Goal: Task Accomplishment & Management: Complete application form

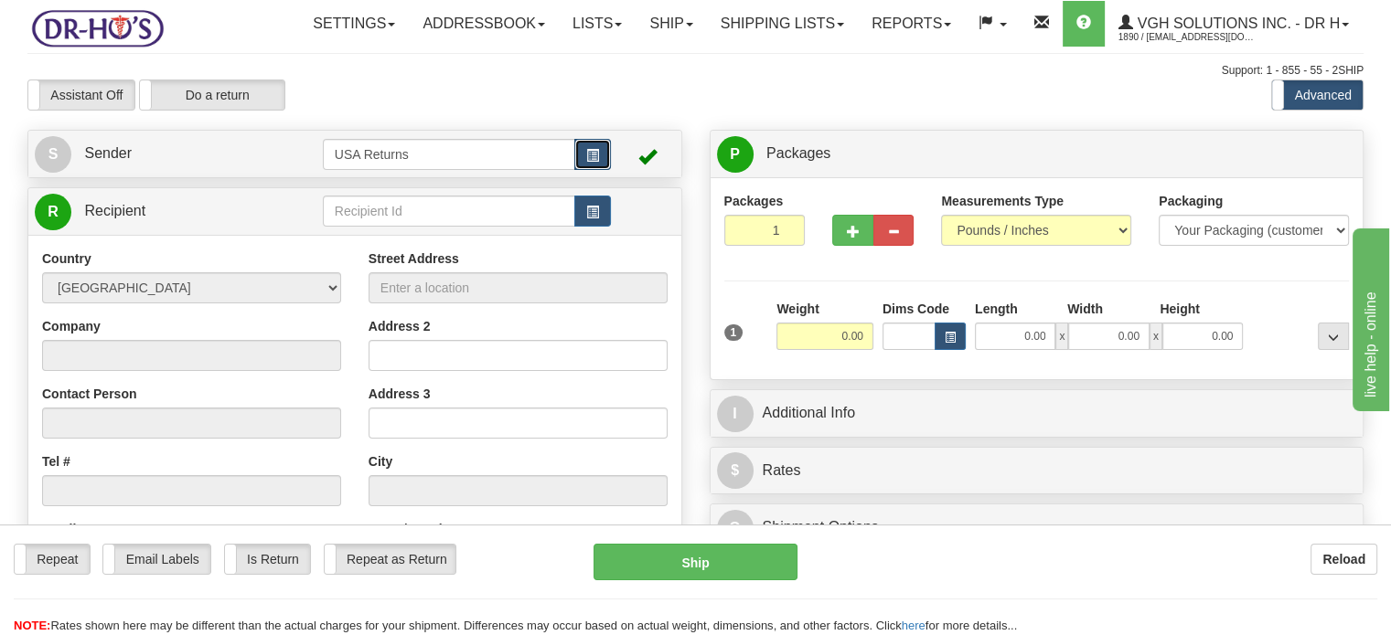
click at [587, 162] on span "button" at bounding box center [592, 156] width 13 height 12
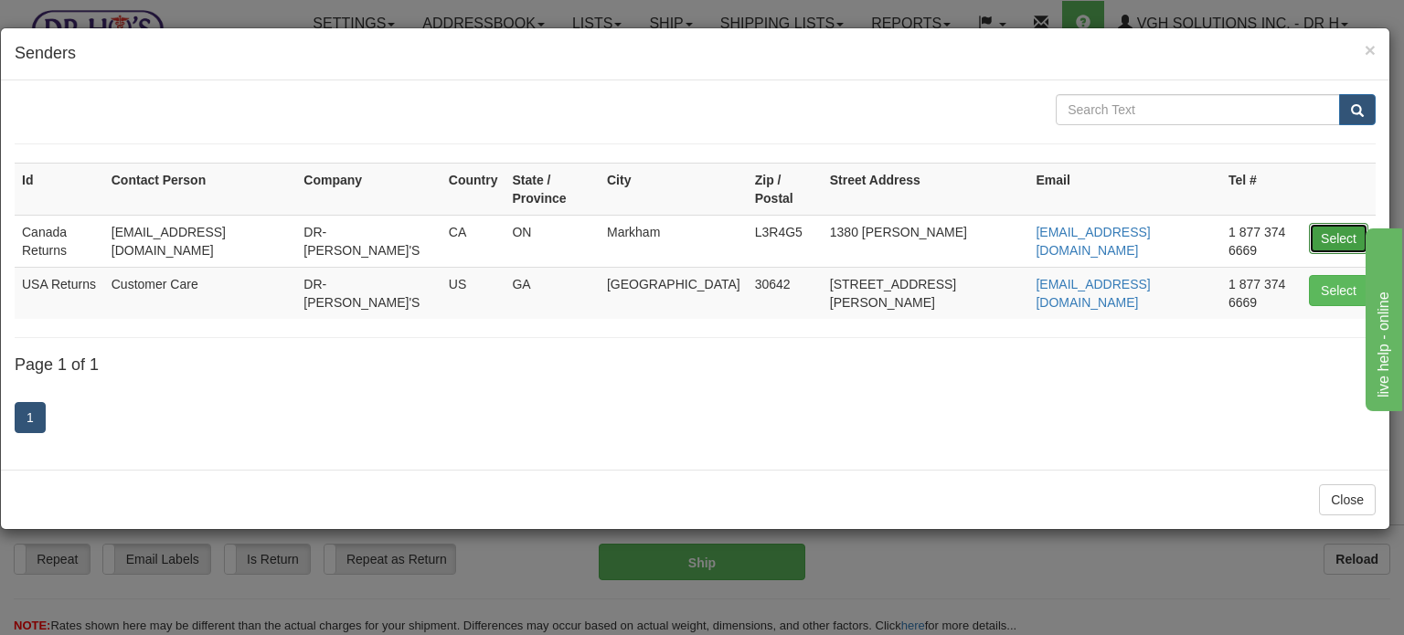
click at [1338, 225] on button "Select" at bounding box center [1338, 238] width 59 height 31
type input "Canada Returns"
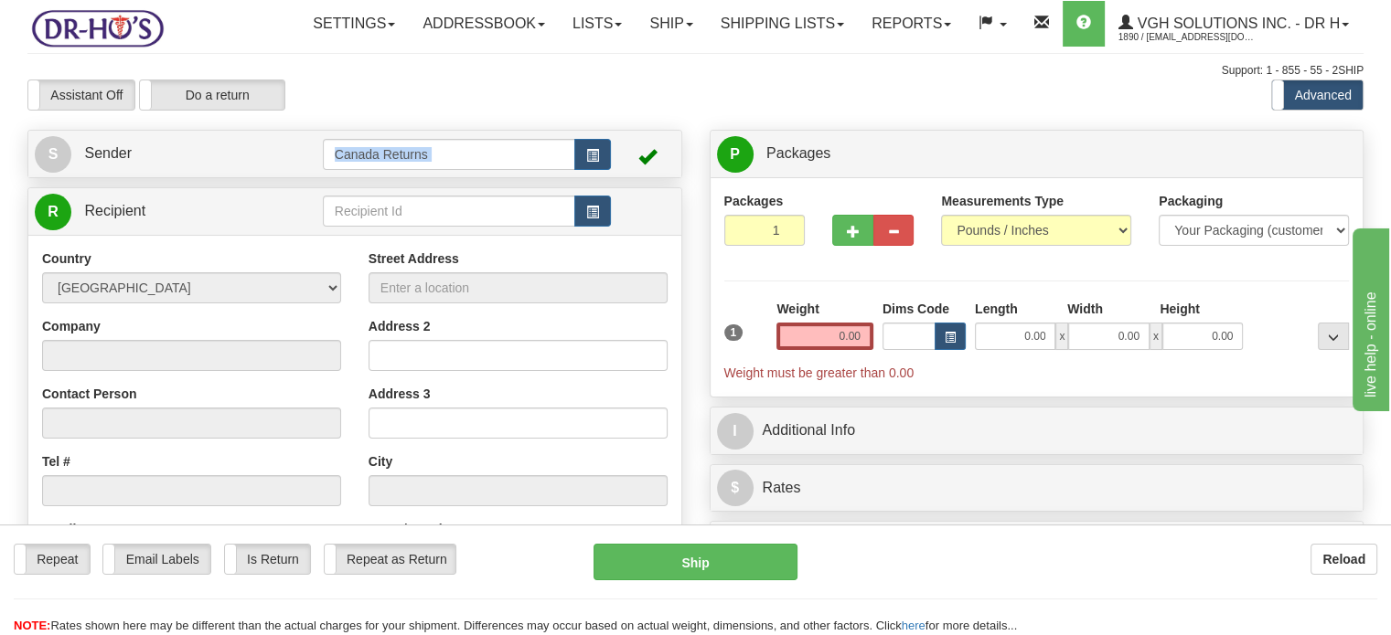
drag, startPoint x: 234, startPoint y: 226, endPoint x: 237, endPoint y: 212, distance: 14.0
click at [237, 212] on div "Create a label for the return Create Pickup Without Label S Sender Canada Retur…" at bounding box center [355, 505] width 682 height 750
click at [237, 173] on link "S Sender" at bounding box center [179, 153] width 288 height 37
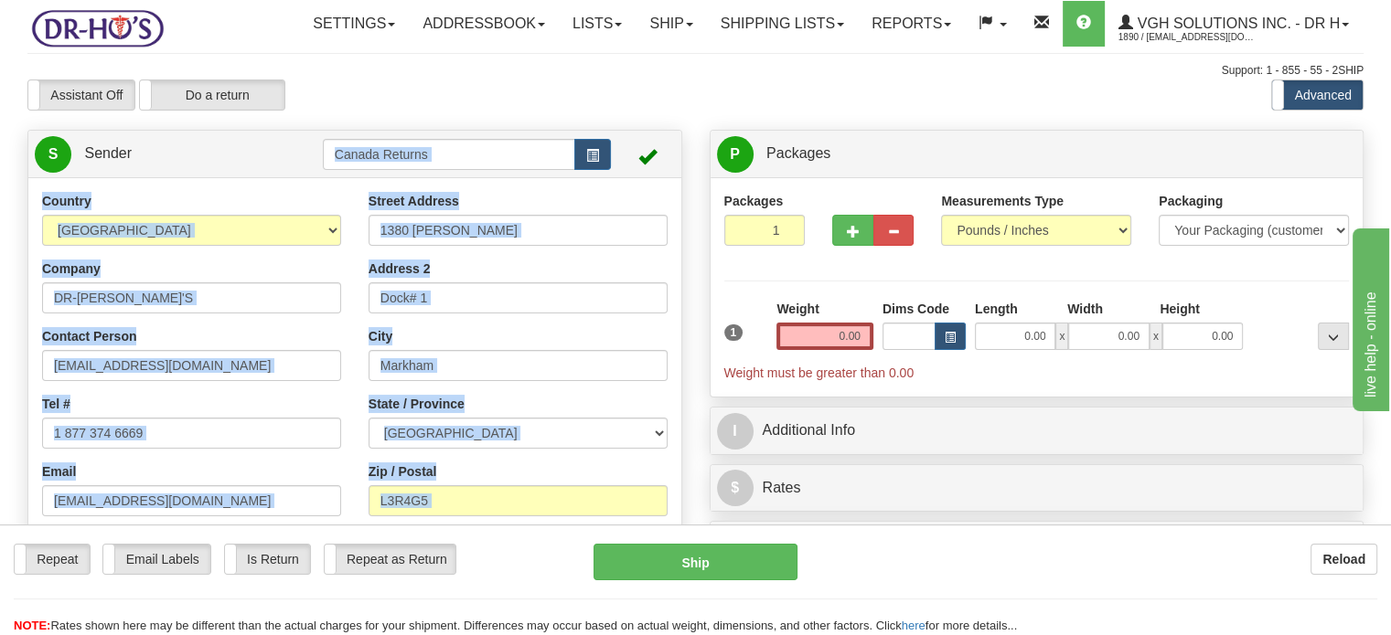
click at [260, 435] on div "Country [GEOGRAPHIC_DATA] [GEOGRAPHIC_DATA] [GEOGRAPHIC_DATA] [GEOGRAPHIC_DATA]…" at bounding box center [191, 395] width 326 height 406
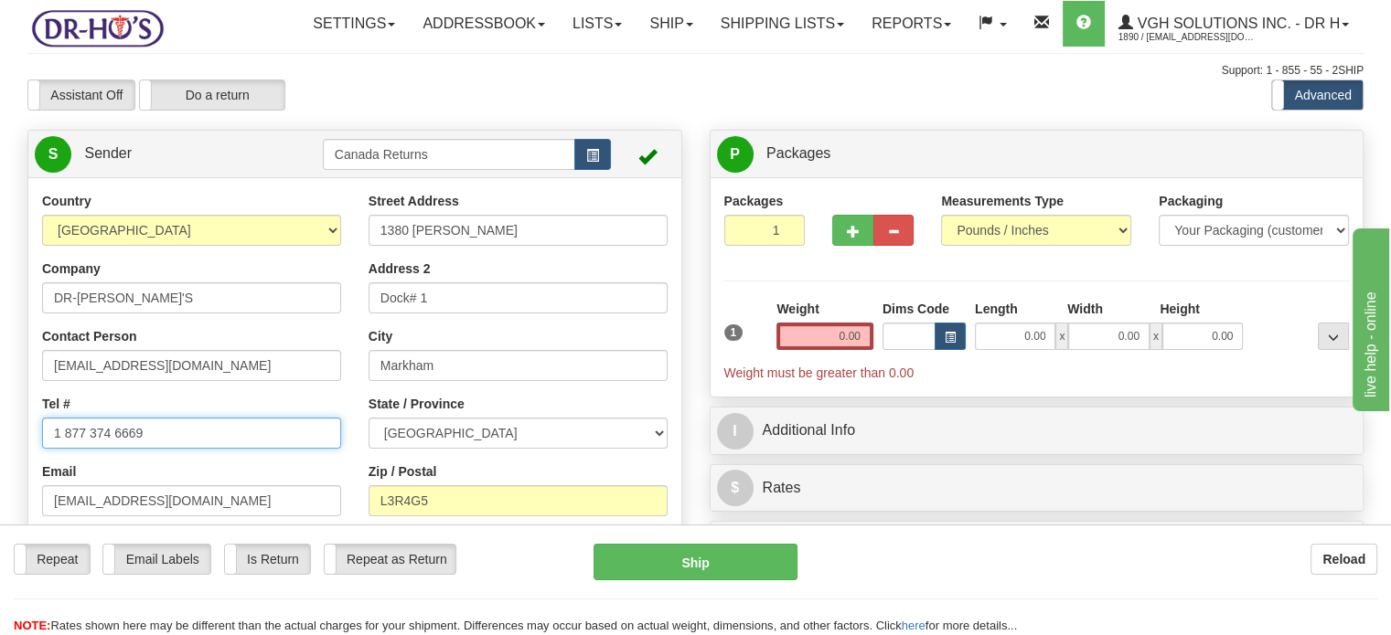
click at [220, 449] on input "1 877 374 6669" at bounding box center [191, 433] width 299 height 31
paste input "9023672832"
type input "9023672832"
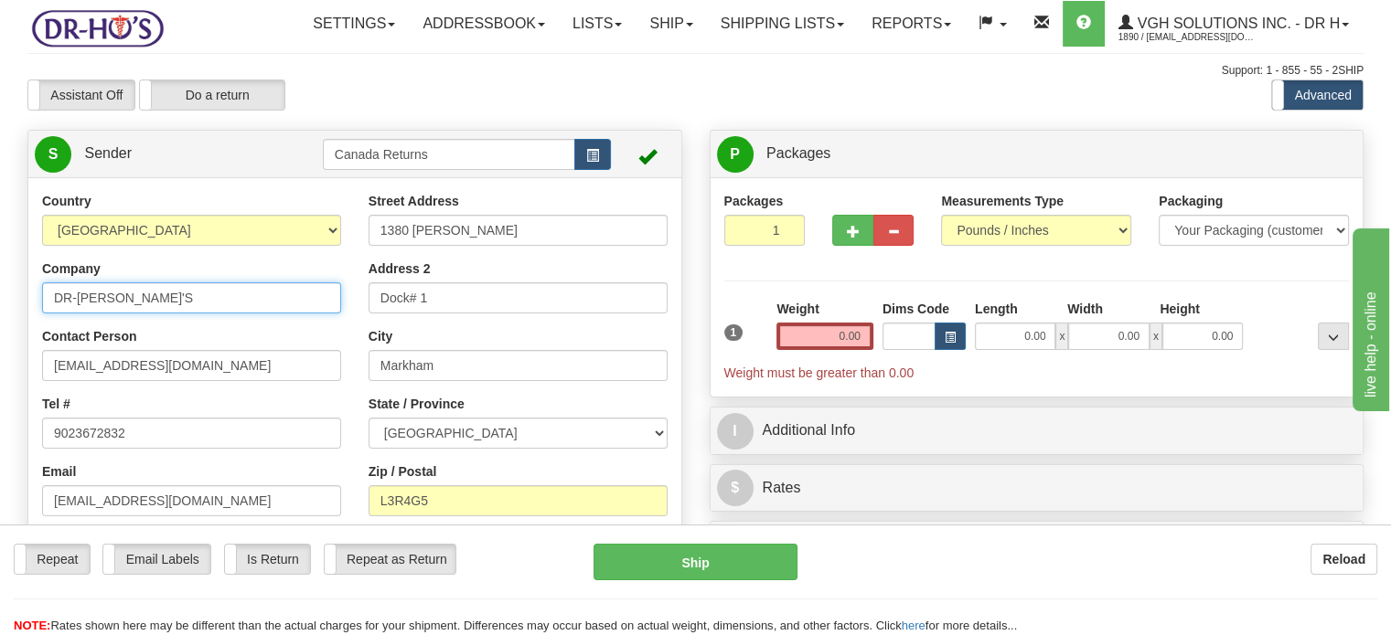
click at [183, 314] on input "DR-[PERSON_NAME]'S" at bounding box center [191, 298] width 299 height 31
type input "[PERSON_NAME]"
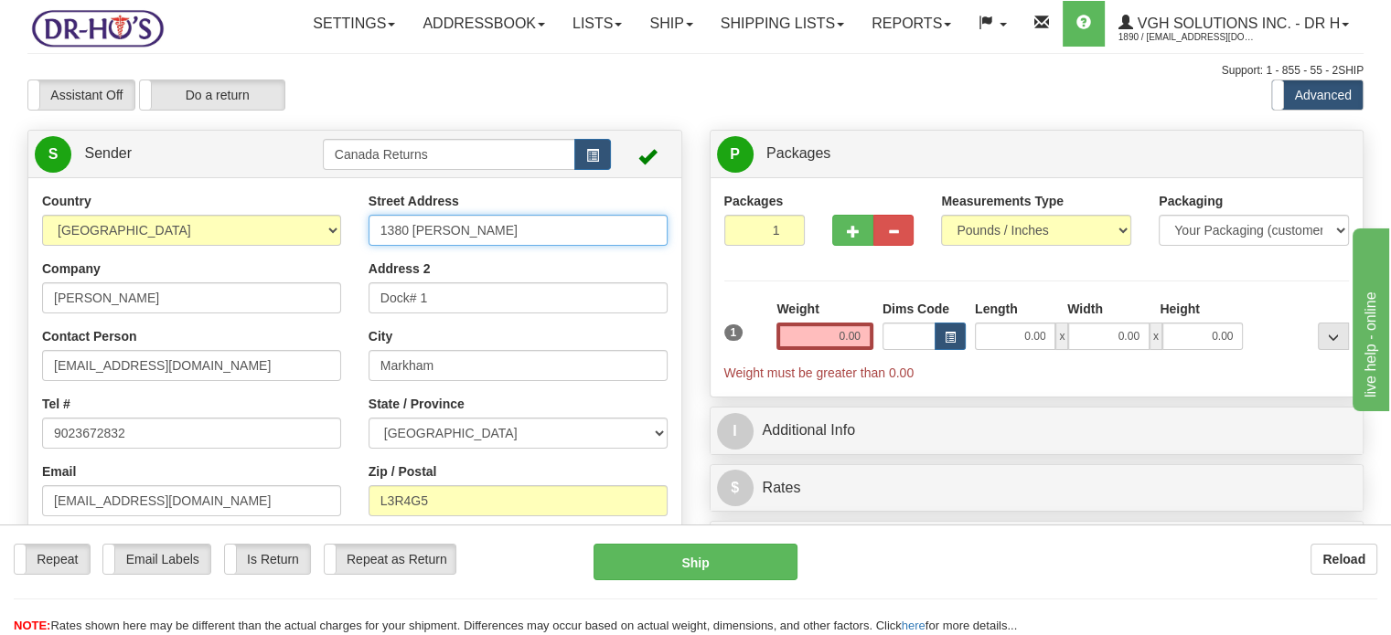
click at [420, 246] on input "1380 [PERSON_NAME]" at bounding box center [517, 230] width 299 height 31
paste input "[STREET_ADDRESS][PERSON_NAME]"
click at [420, 246] on input "[STREET_ADDRESS][PERSON_NAME]" at bounding box center [517, 230] width 299 height 31
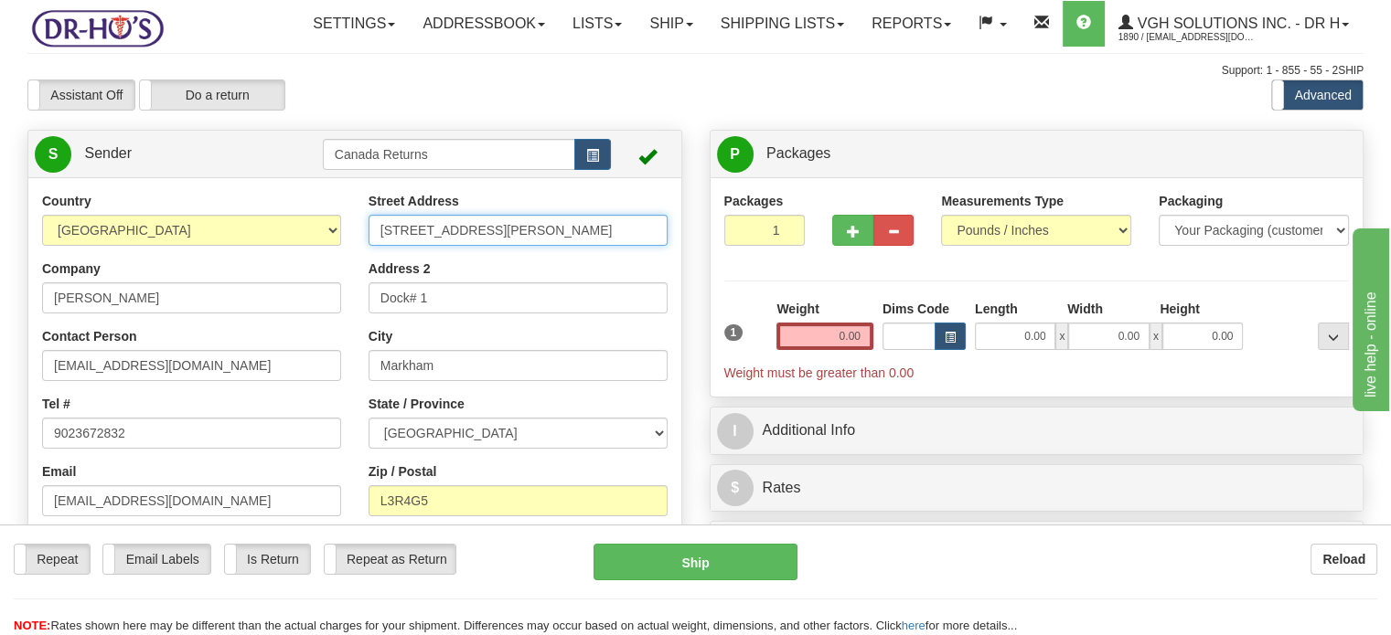
click at [373, 246] on input "[STREET_ADDRESS][PERSON_NAME]" at bounding box center [517, 230] width 299 height 31
click at [379, 246] on input "[STREET_ADDRESS][PERSON_NAME]" at bounding box center [517, 230] width 299 height 31
drag, startPoint x: 384, startPoint y: 272, endPoint x: 663, endPoint y: 259, distance: 279.1
click at [663, 246] on input "[STREET_ADDRESS][PERSON_NAME]" at bounding box center [517, 230] width 299 height 31
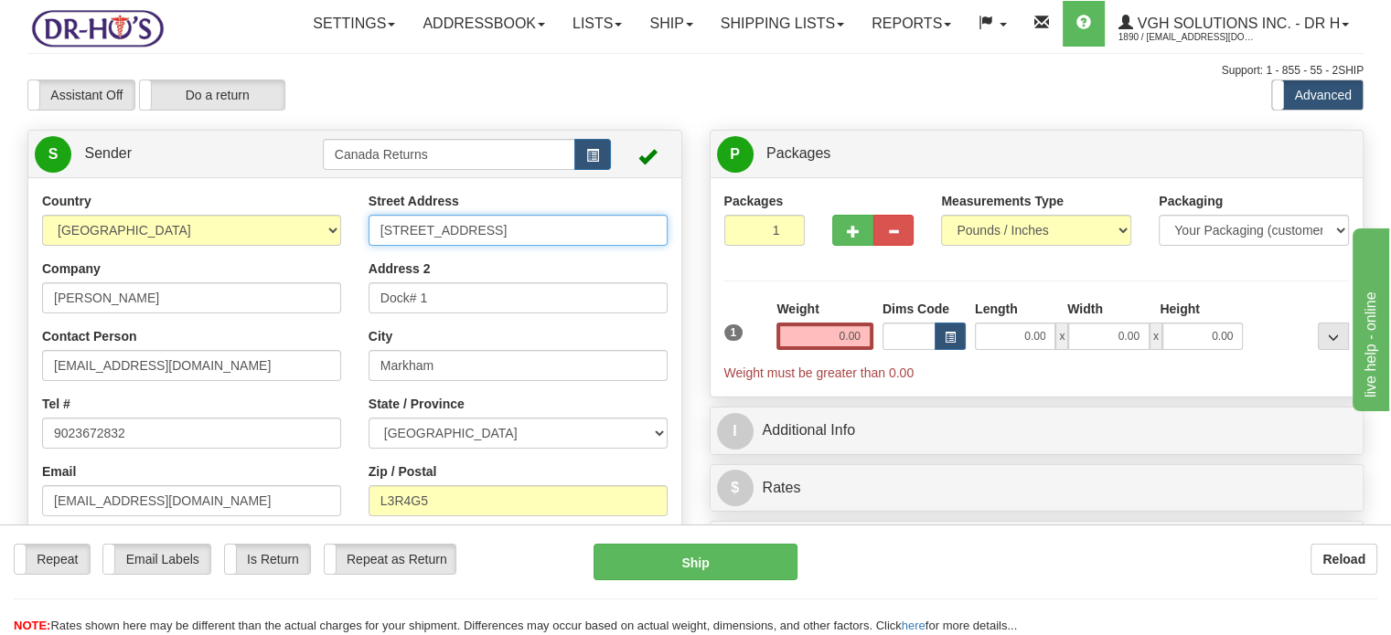
type input "[STREET_ADDRESS]"
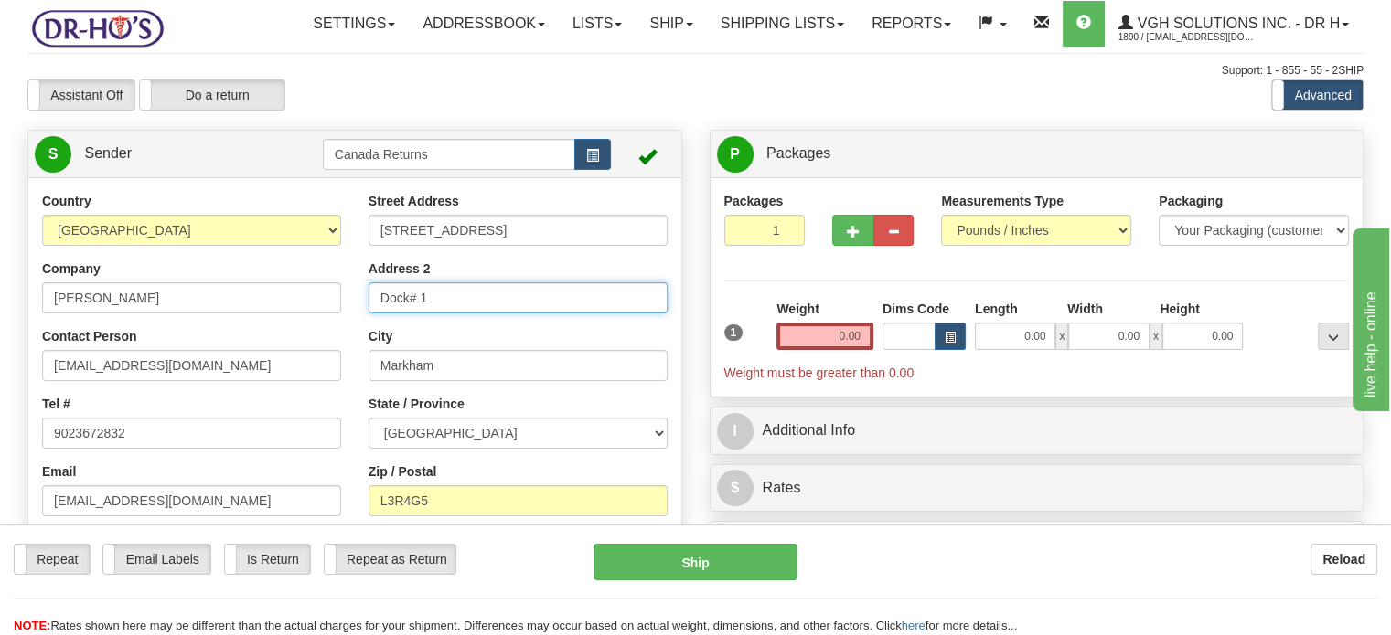
click at [428, 314] on input "Dock# 1" at bounding box center [517, 298] width 299 height 31
click at [428, 314] on input "Address 2" at bounding box center [517, 298] width 299 height 31
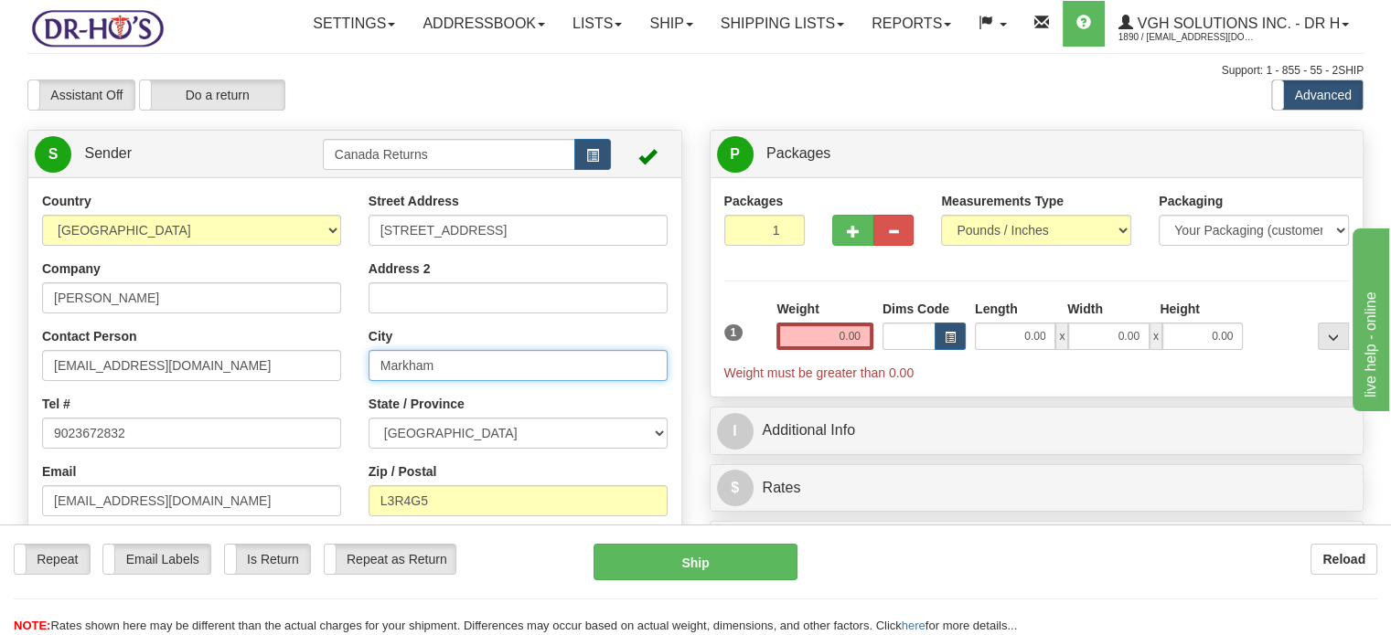
click at [421, 381] on input "Markham" at bounding box center [517, 365] width 299 height 31
paste input "Charlottetown [PERSON_NAME][GEOGRAPHIC_DATA], C1A6P2 [GEOGRAPHIC_DATA]"
click at [421, 381] on input "Charlottetown [PERSON_NAME][GEOGRAPHIC_DATA], C1A6P2 [GEOGRAPHIC_DATA]" at bounding box center [517, 365] width 299 height 31
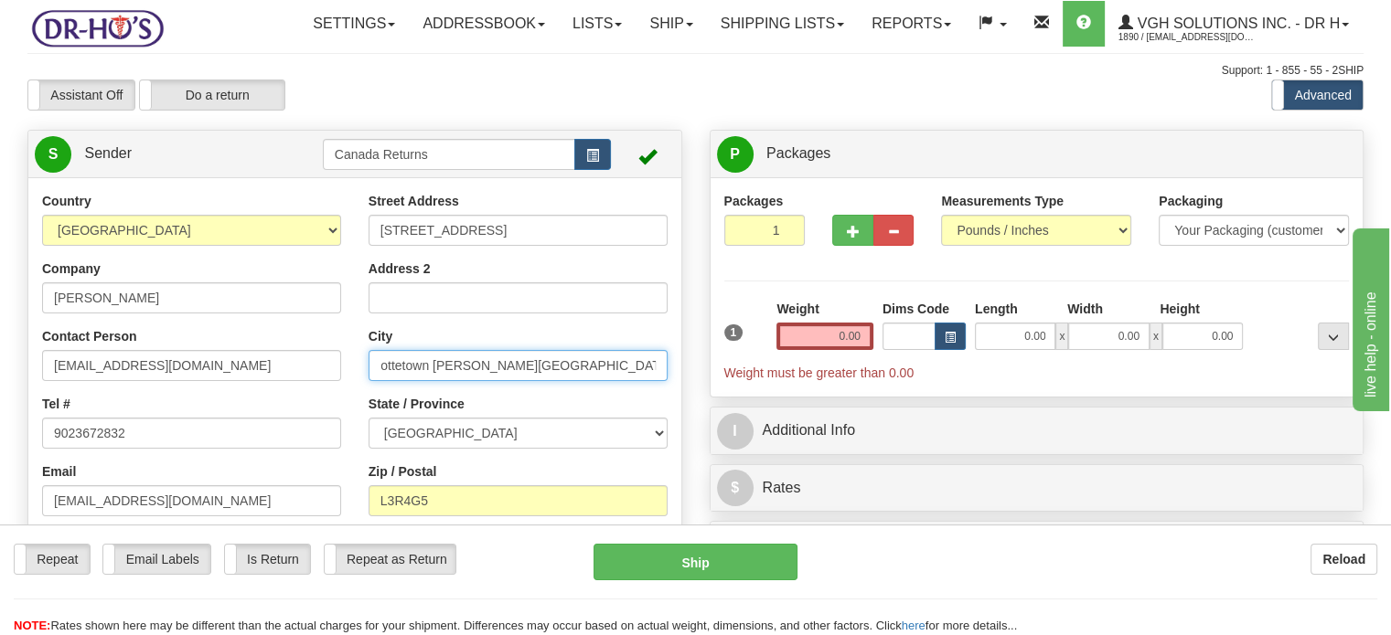
click at [428, 381] on input "Charlottetown [PERSON_NAME][GEOGRAPHIC_DATA], C1A6P2 [GEOGRAPHIC_DATA]" at bounding box center [517, 365] width 299 height 31
click at [436, 381] on input "Charlottetown [PERSON_NAME][GEOGRAPHIC_DATA], C1A6P2 [GEOGRAPHIC_DATA]" at bounding box center [517, 365] width 299 height 31
drag, startPoint x: 434, startPoint y: 403, endPoint x: 706, endPoint y: 403, distance: 271.5
click at [706, 130] on div "Create a label for the return Create Pickup Without Label S Sender" at bounding box center [695, 130] width 1363 height 0
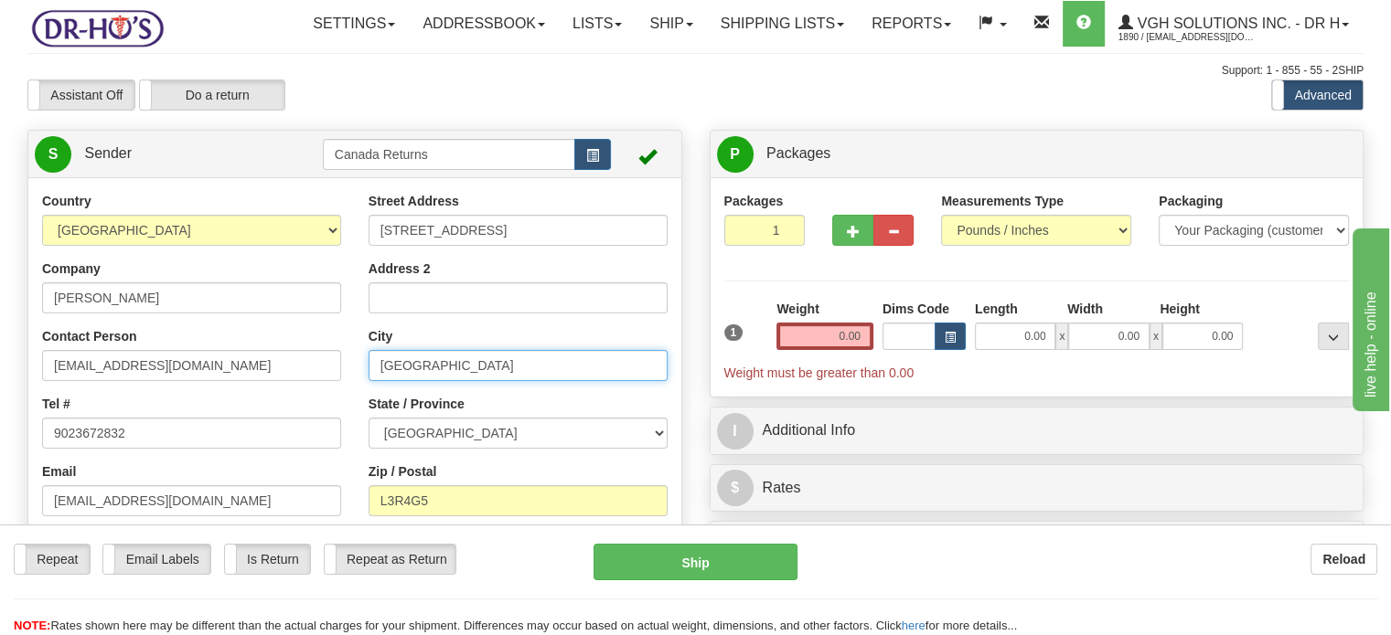
type input "[GEOGRAPHIC_DATA]"
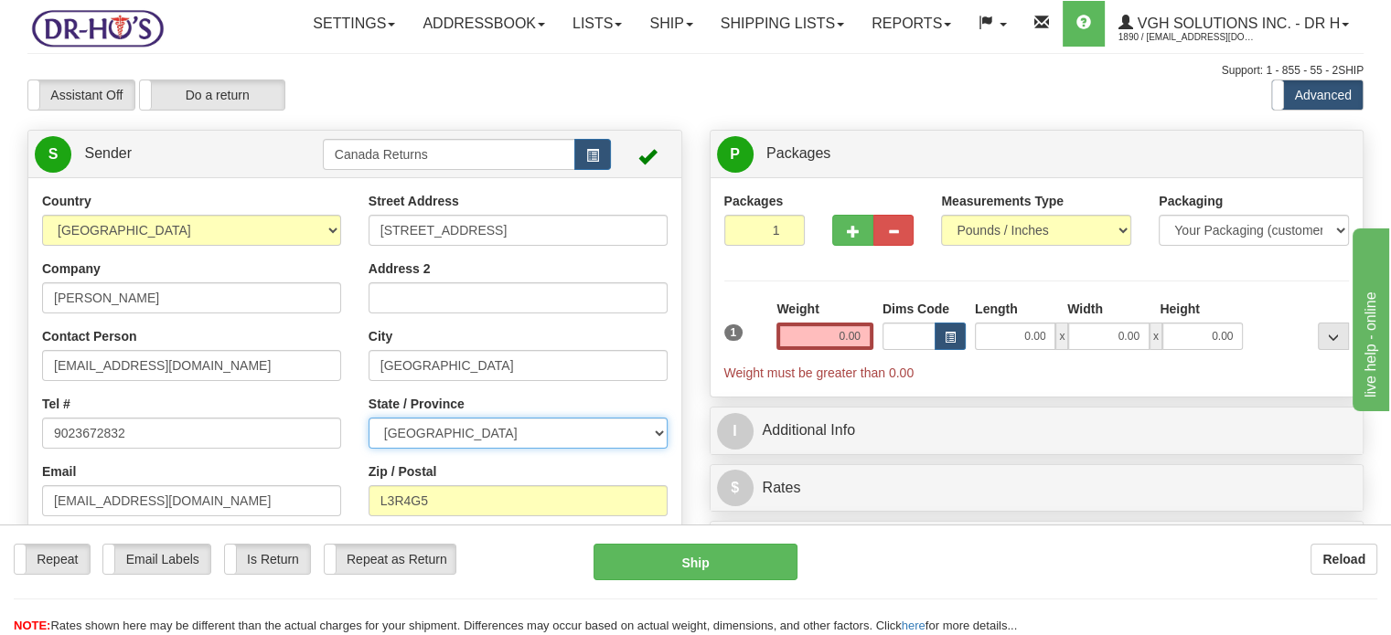
click at [658, 449] on select "[GEOGRAPHIC_DATA] [GEOGRAPHIC_DATA] [GEOGRAPHIC_DATA] [GEOGRAPHIC_DATA] [GEOGRA…" at bounding box center [517, 433] width 299 height 31
select select "PE"
click at [368, 449] on select "[GEOGRAPHIC_DATA] [GEOGRAPHIC_DATA] [GEOGRAPHIC_DATA] [GEOGRAPHIC_DATA] [GEOGRA…" at bounding box center [517, 433] width 299 height 31
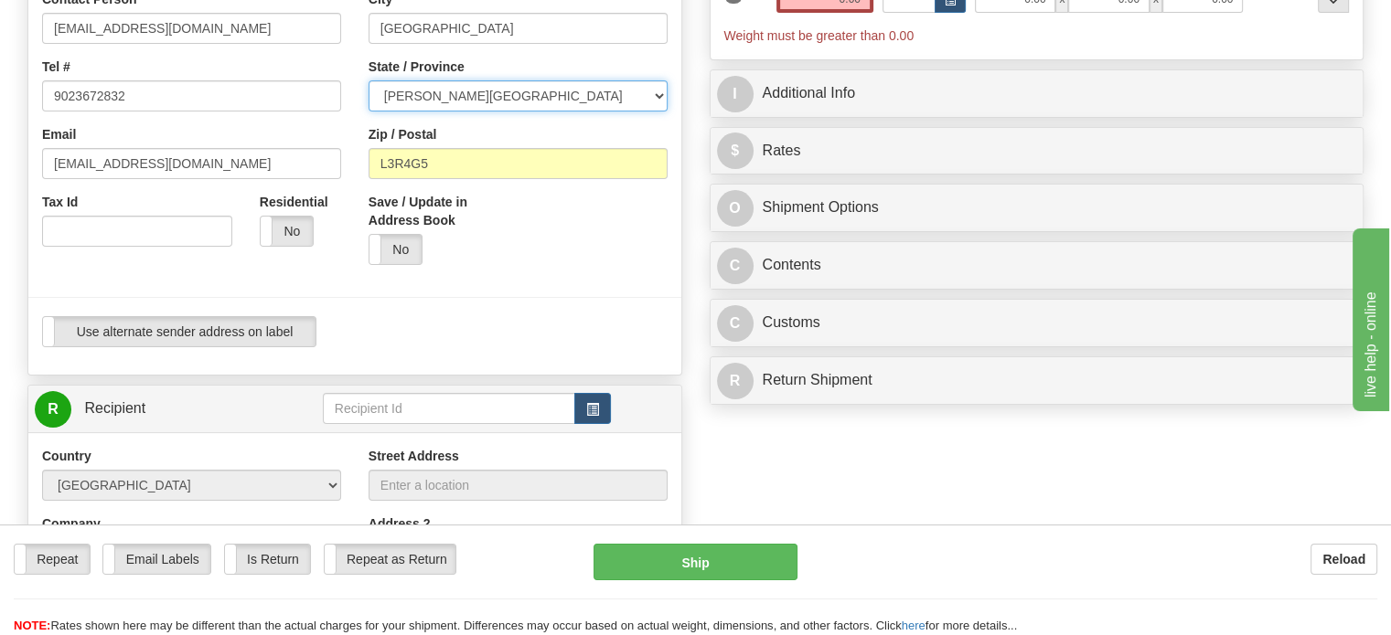
scroll to position [349, 0]
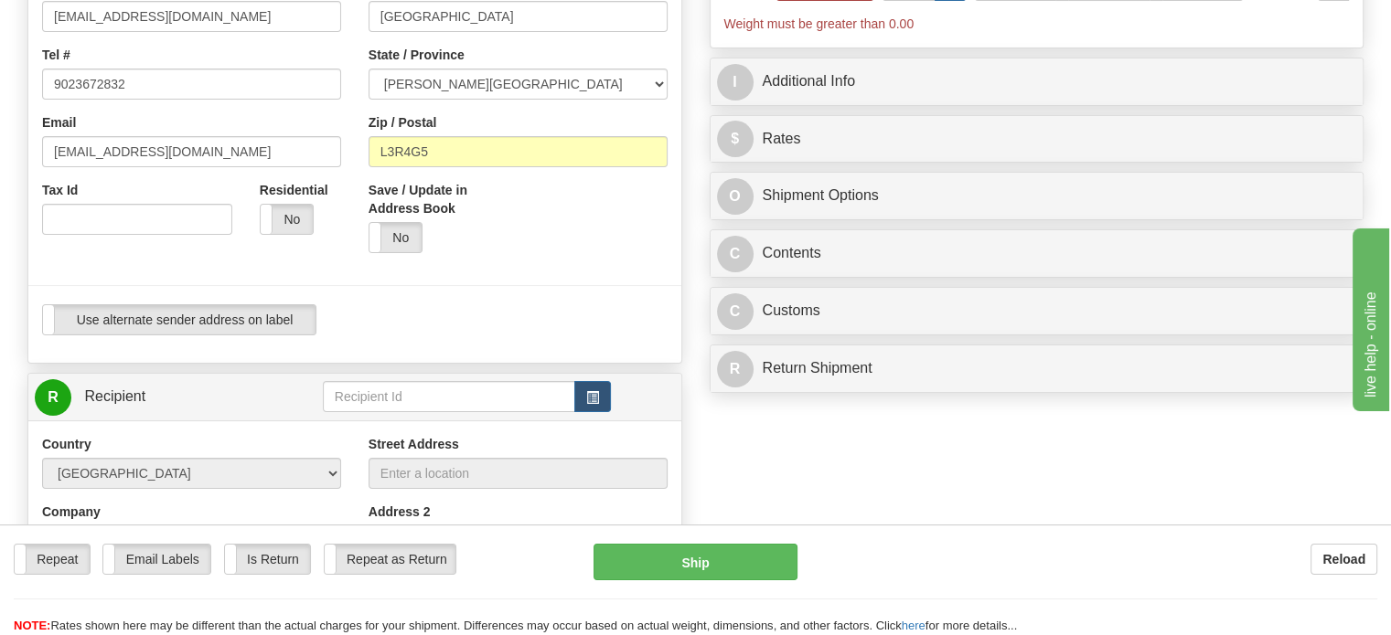
click at [537, 206] on div "Street Address [STREET_ADDRESS] Address 2 City [GEOGRAPHIC_DATA] State / Provin…" at bounding box center [518, 55] width 326 height 424
click at [537, 167] on input "L3R4G5" at bounding box center [517, 151] width 299 height 31
paste input "[PERSON_NAME][GEOGRAPHIC_DATA], C1A6P2 [GEOGRAPHIC_DATA]"
click at [537, 167] on input "[PERSON_NAME][GEOGRAPHIC_DATA], C1A6P2 [GEOGRAPHIC_DATA]" at bounding box center [517, 151] width 299 height 31
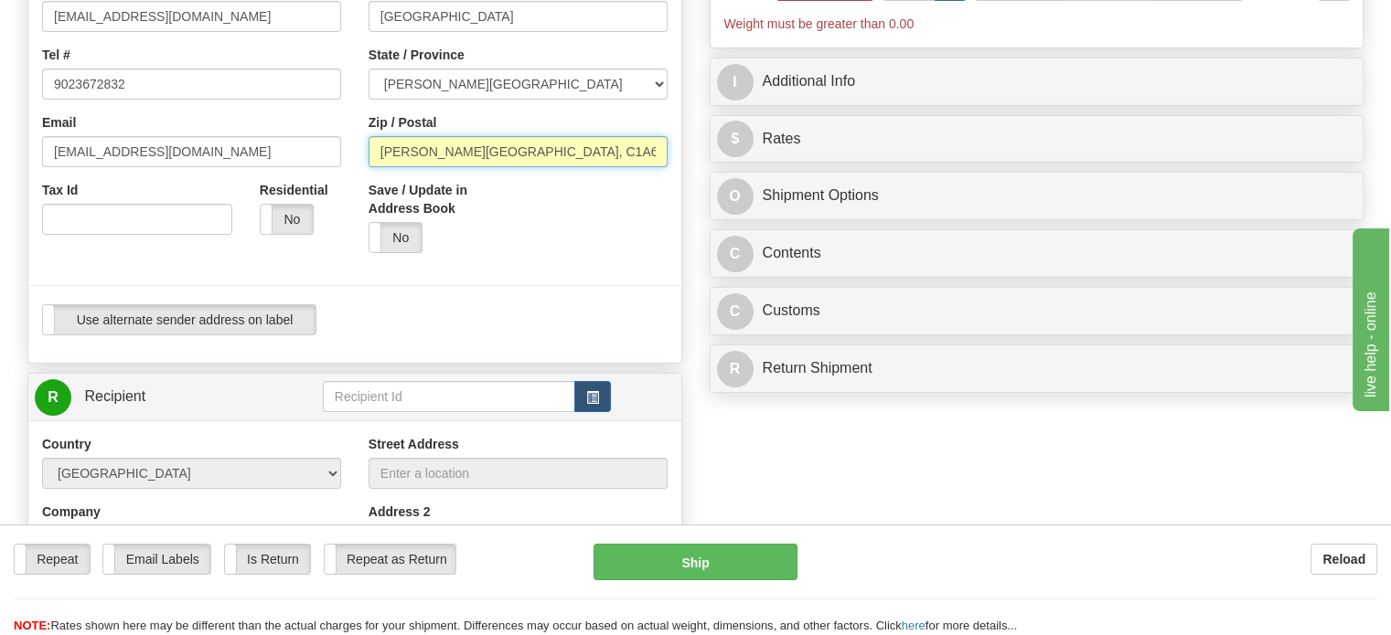
click at [508, 167] on input "[PERSON_NAME][GEOGRAPHIC_DATA], C1A6P2 [GEOGRAPHIC_DATA]" at bounding box center [517, 151] width 299 height 31
drag, startPoint x: 508, startPoint y: 190, endPoint x: 457, endPoint y: 187, distance: 51.3
click at [457, 167] on input "[PERSON_NAME][GEOGRAPHIC_DATA], C1A6P2 [GEOGRAPHIC_DATA]" at bounding box center [517, 151] width 299 height 31
click at [508, 167] on input "[PERSON_NAME][GEOGRAPHIC_DATA], C1A6P2 [GEOGRAPHIC_DATA]" at bounding box center [517, 151] width 299 height 31
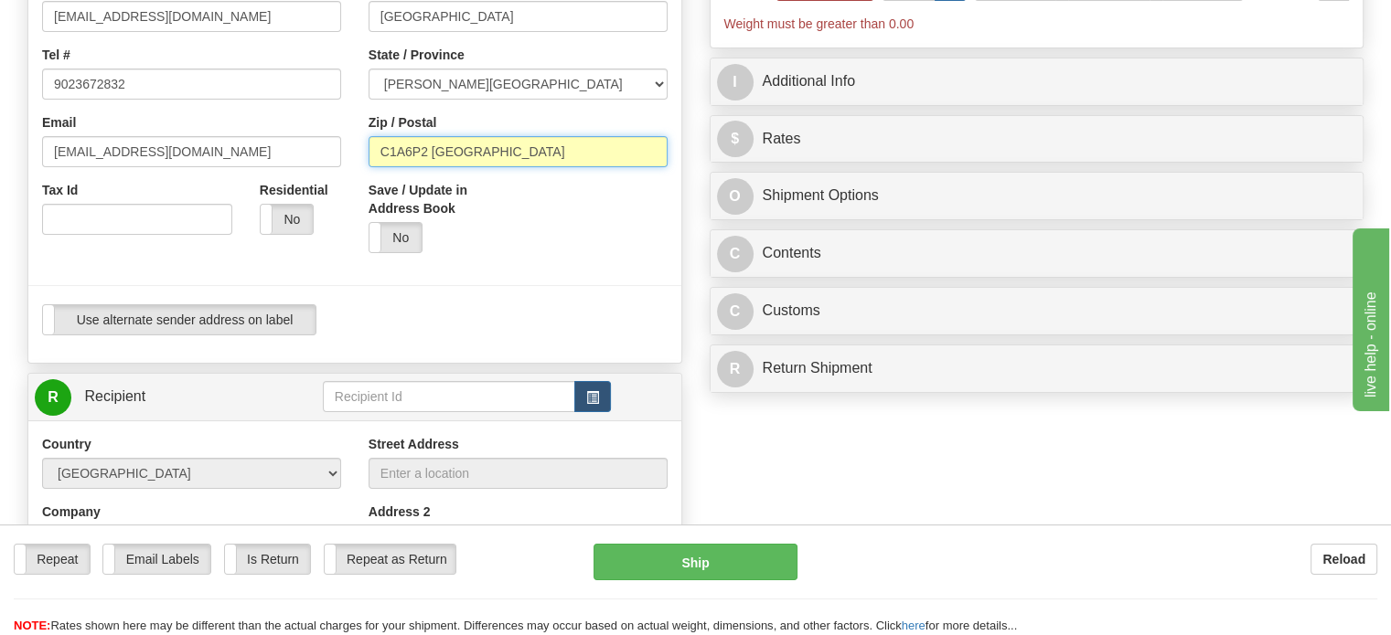
click at [508, 167] on input "C1A6P2 [GEOGRAPHIC_DATA]" at bounding box center [517, 151] width 299 height 31
type input "C1A6P2"
click at [588, 404] on span "button" at bounding box center [592, 398] width 13 height 12
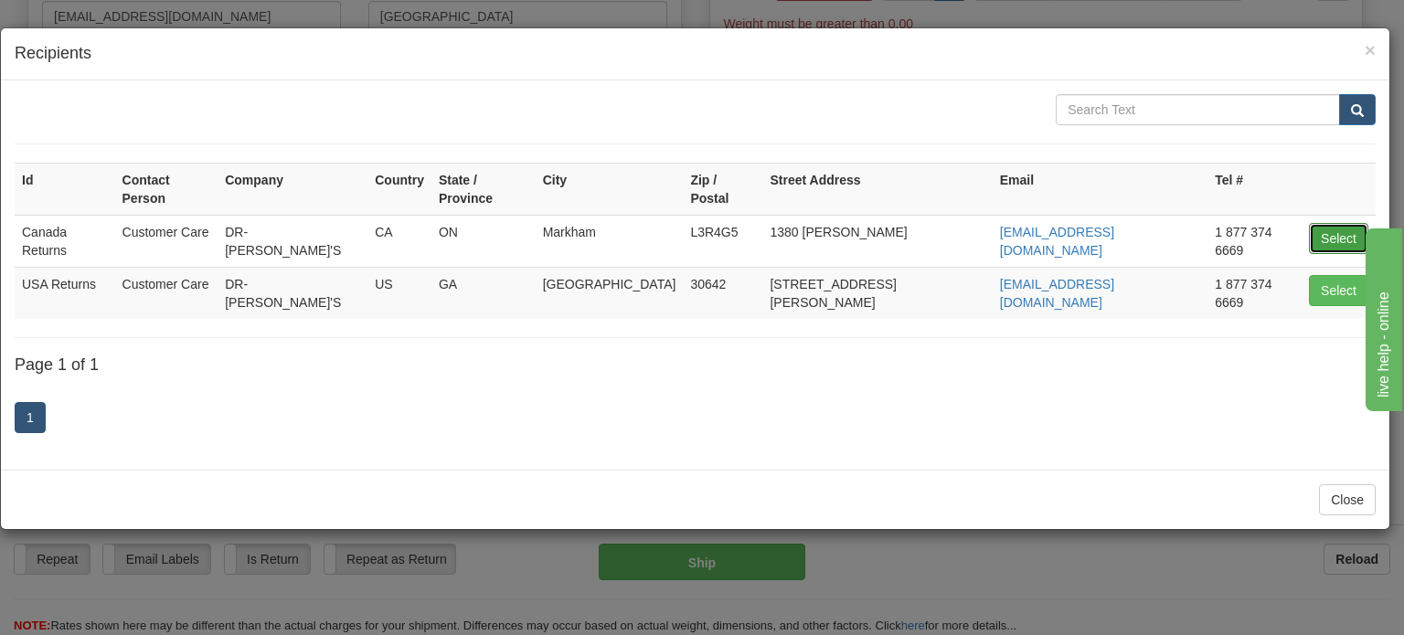
click at [1320, 223] on button "Select" at bounding box center [1338, 238] width 59 height 31
type input "Canada Returns"
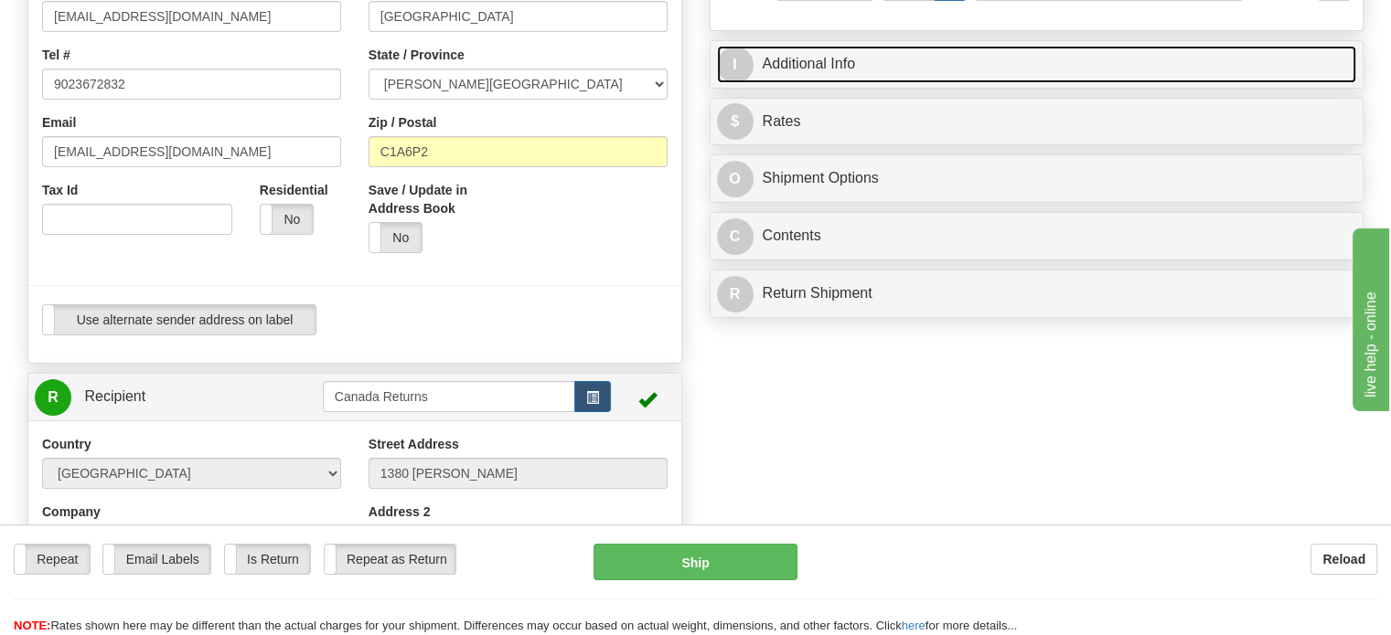
type input "1.00"
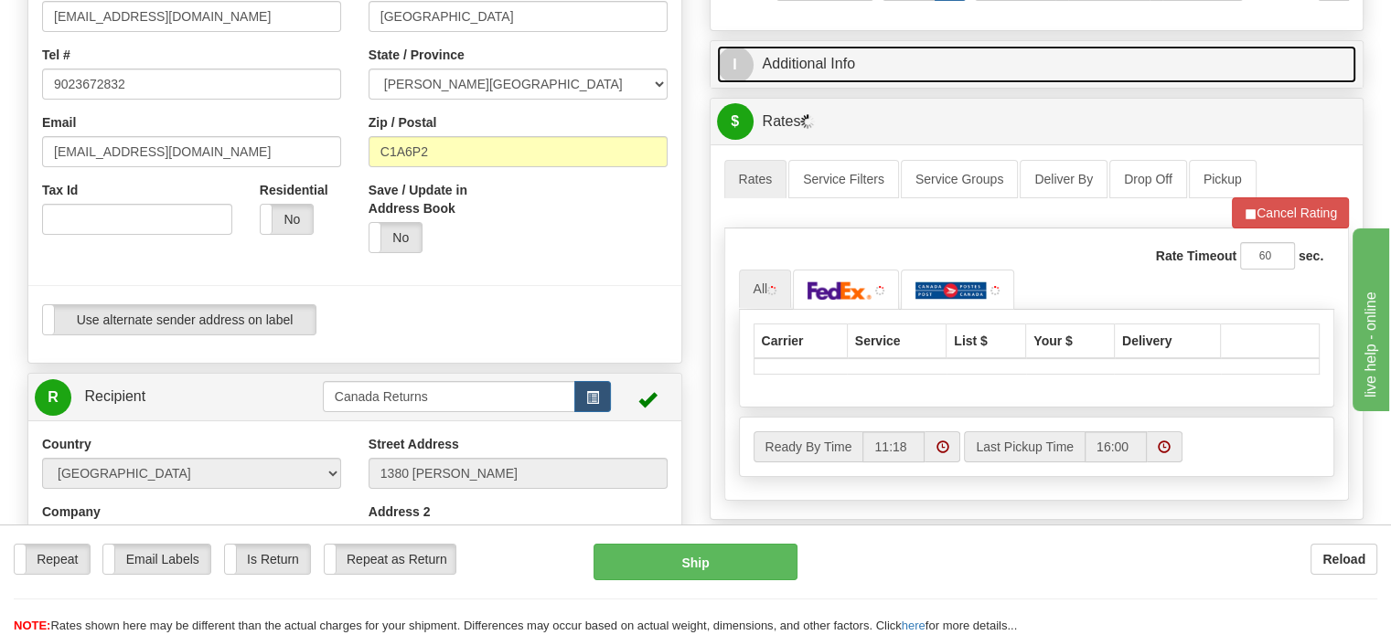
click at [940, 83] on link "I Additional Info" at bounding box center [1037, 64] width 640 height 37
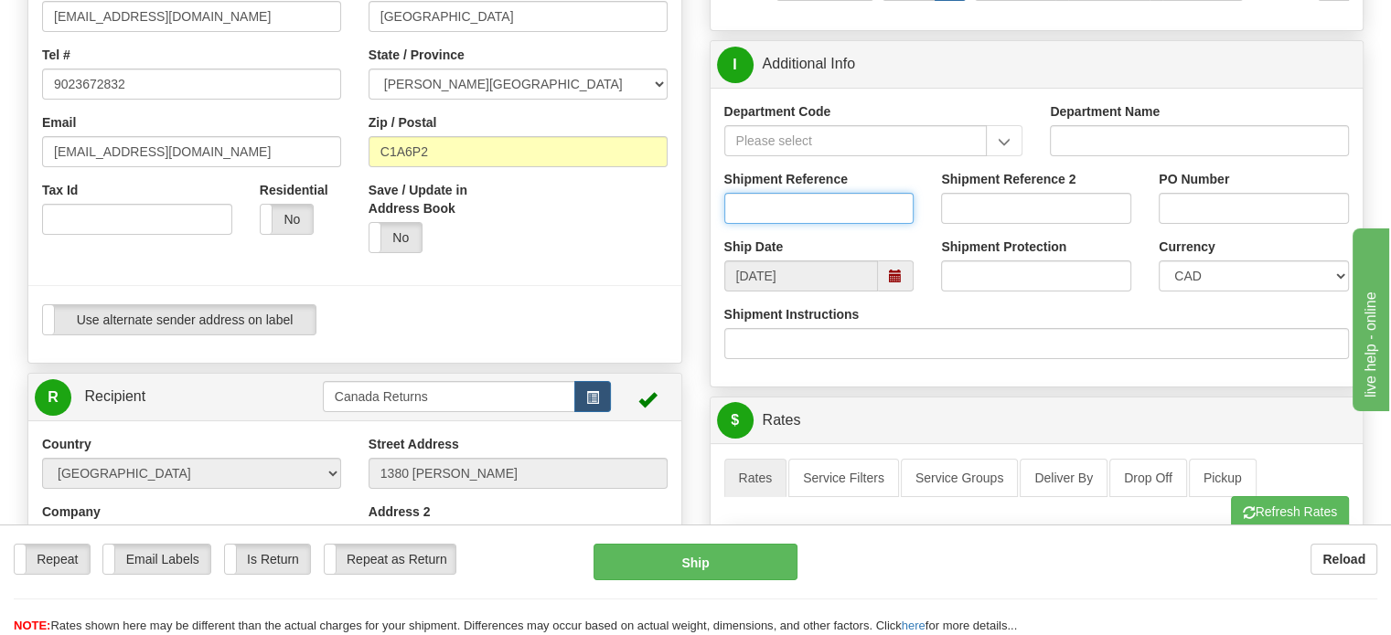
paste input "1148357"
click at [832, 224] on input "1148357" at bounding box center [819, 208] width 190 height 31
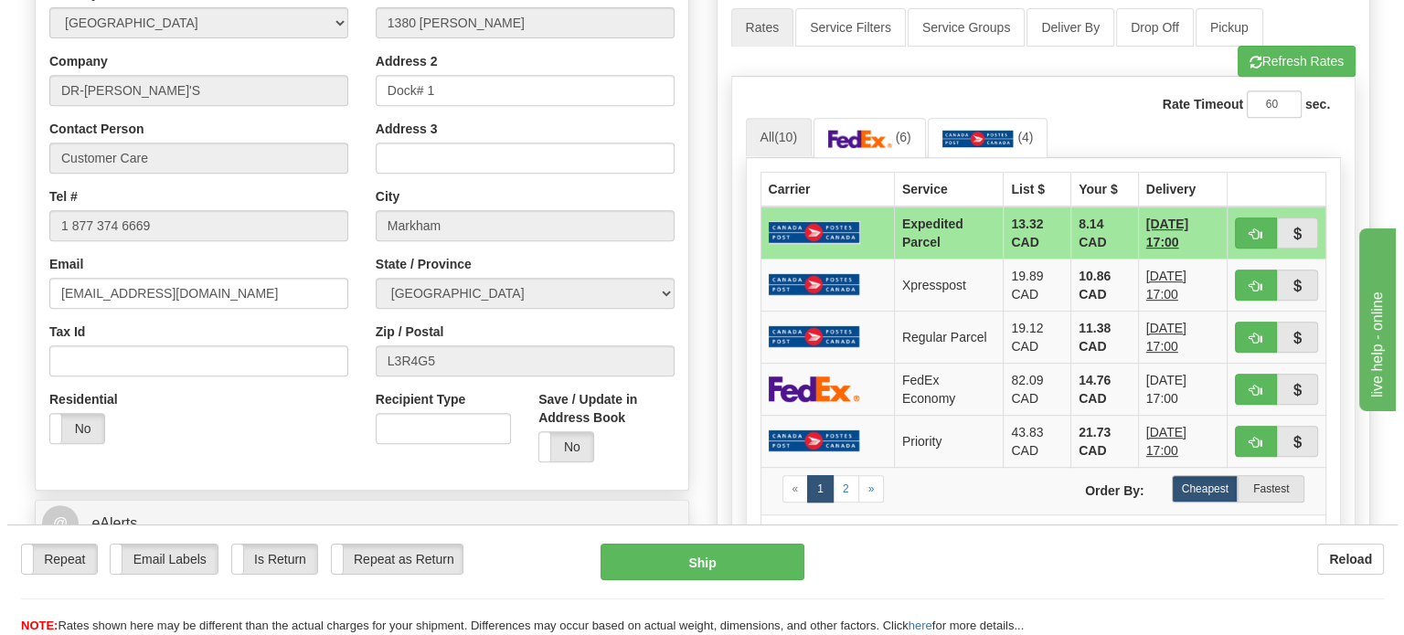
scroll to position [856, 0]
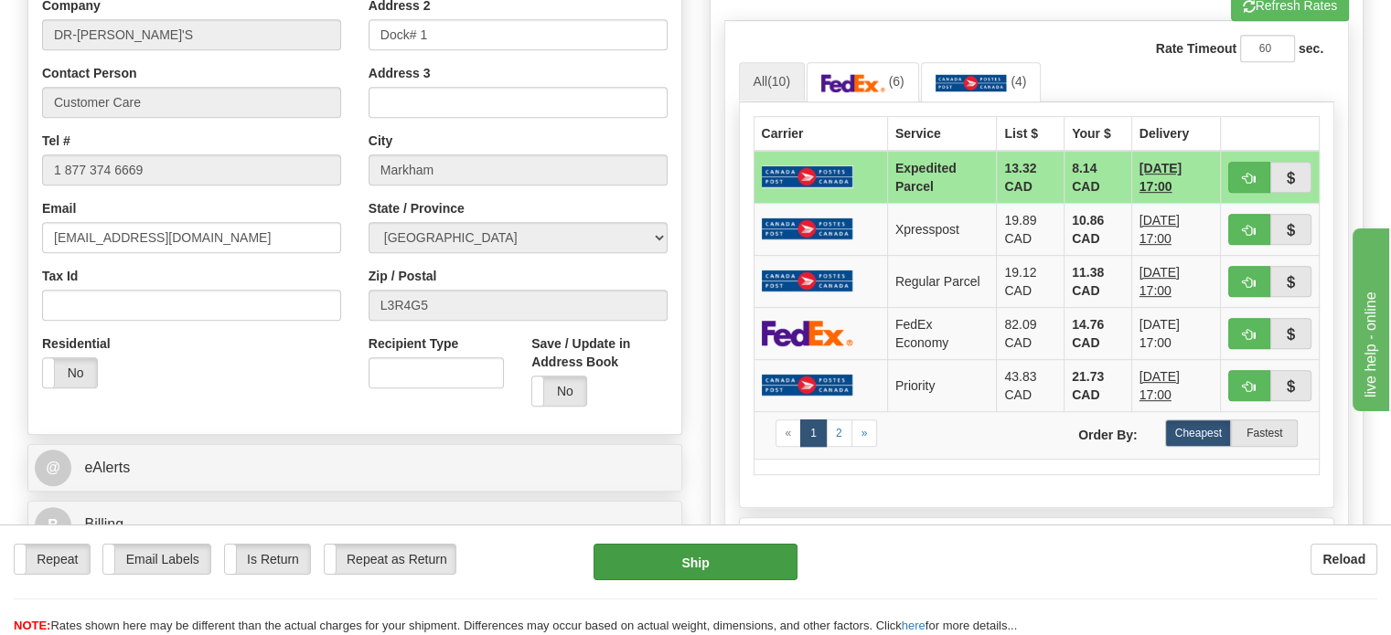
type input "1148357"
click at [679, 559] on button "Ship" at bounding box center [695, 562] width 205 height 37
type input "DOM.EP"
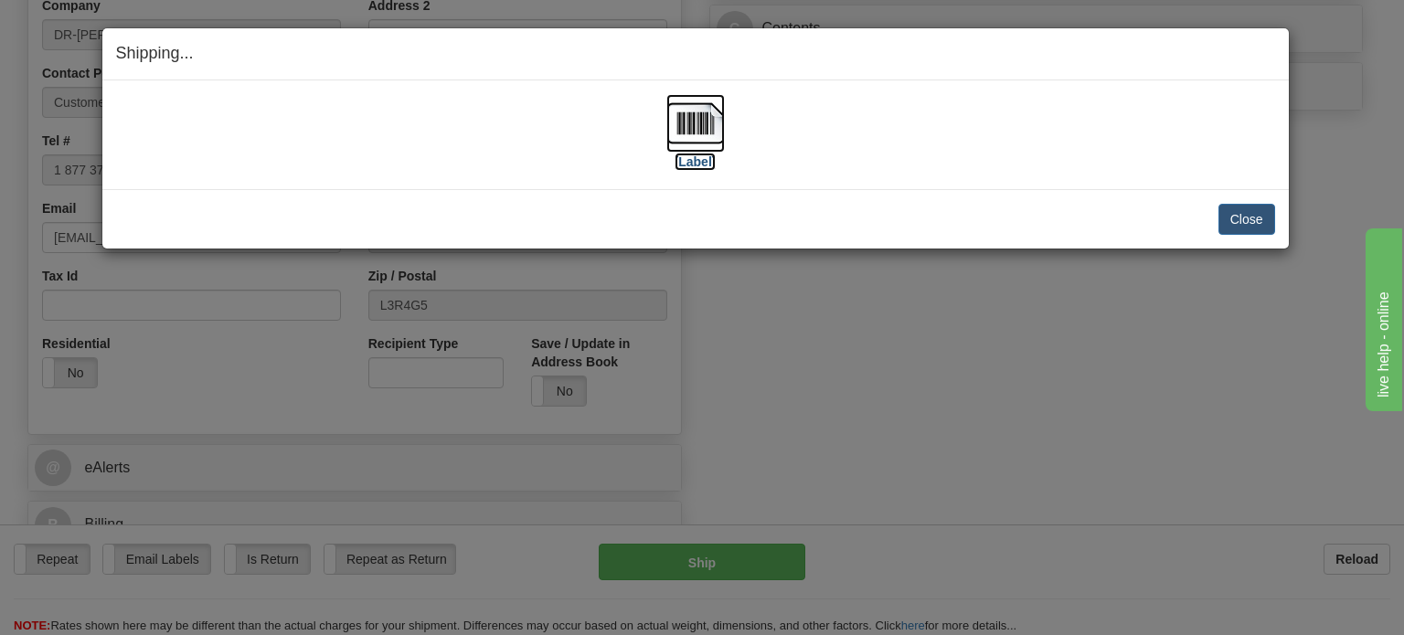
click at [701, 124] on img at bounding box center [696, 123] width 59 height 59
